Goal: Check status: Check status

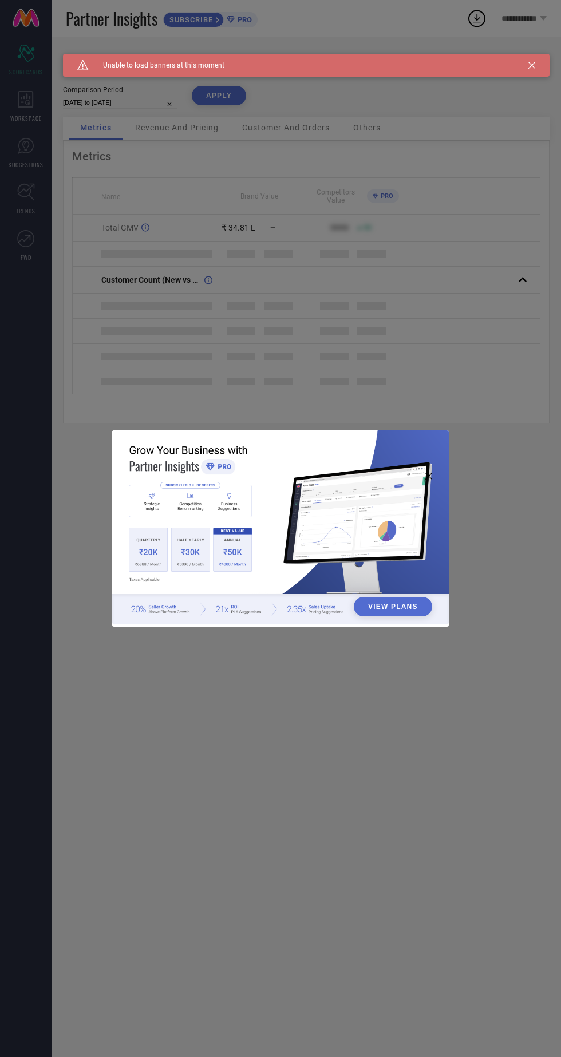
click at [455, 215] on div "View Plans" at bounding box center [280, 528] width 561 height 1057
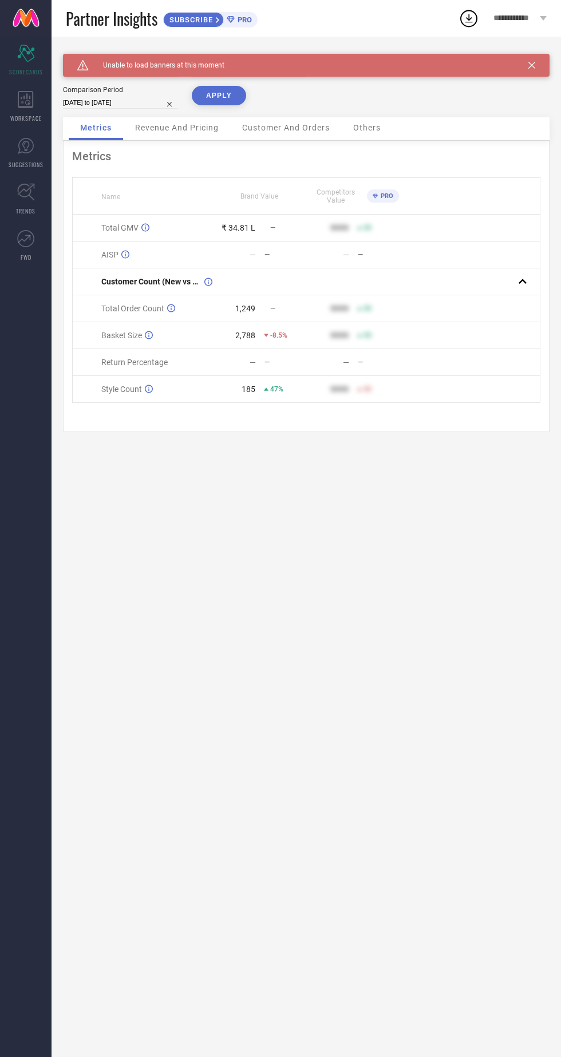
click at [532, 65] on icon at bounding box center [531, 65] width 7 height 7
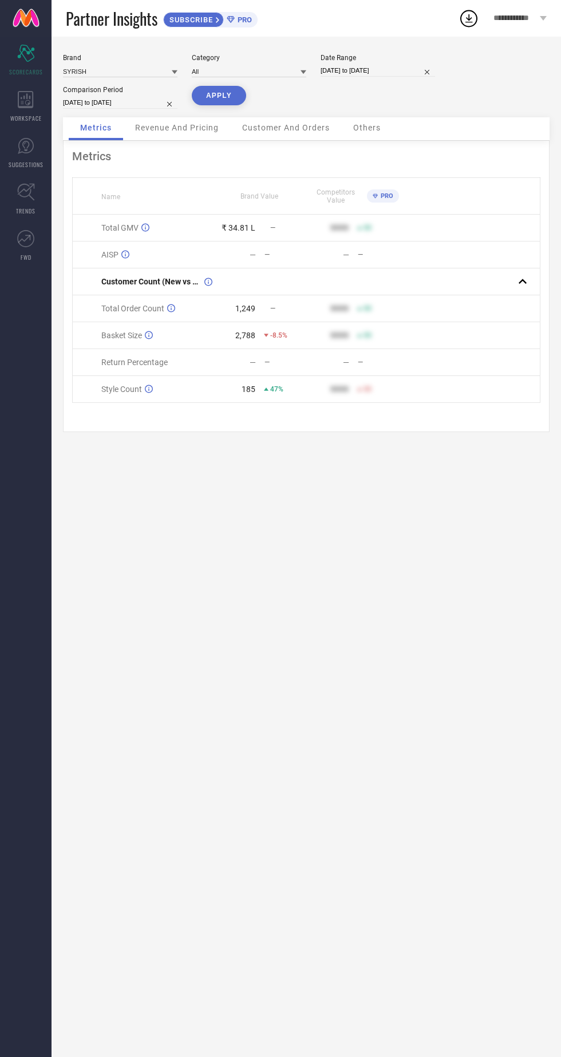
select select "8"
select select "2025"
select select "9"
select select "2025"
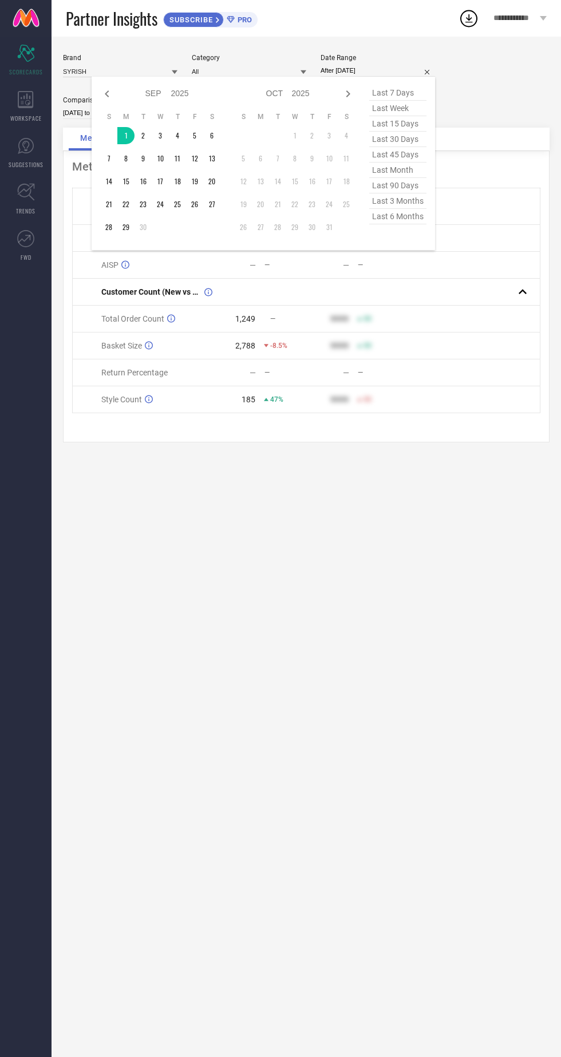
type input "[DATE] to [DATE]"
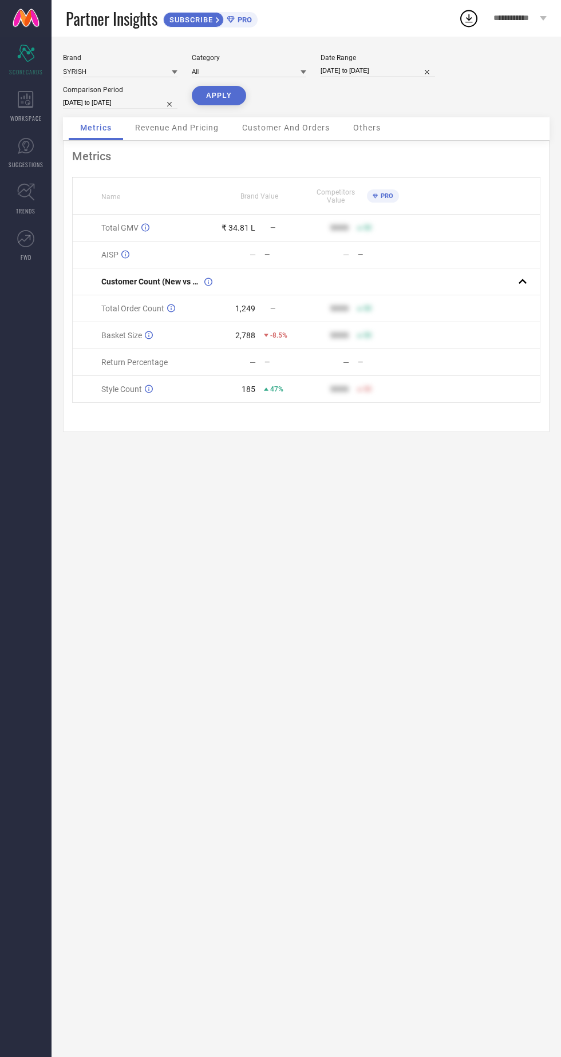
click at [212, 101] on button "APPLY" at bounding box center [219, 95] width 54 height 19
click at [197, 101] on button "APPLY" at bounding box center [219, 95] width 54 height 19
